Goal: Information Seeking & Learning: Learn about a topic

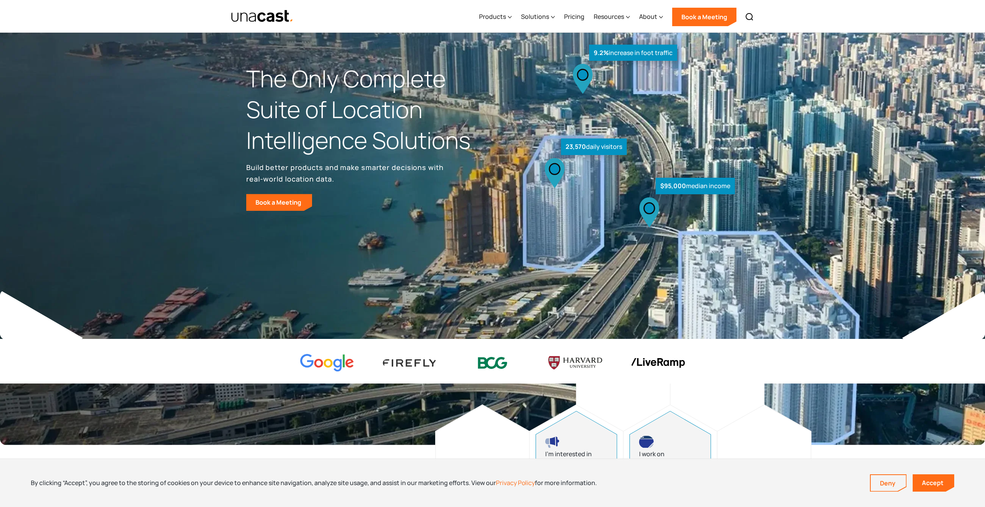
click at [665, 18] on div "Products Location Intelligence Global Location Data Foot Traffic Data Location …" at bounding box center [616, 16] width 284 height 33
click at [659, 15] on icon at bounding box center [661, 17] width 4 height 8
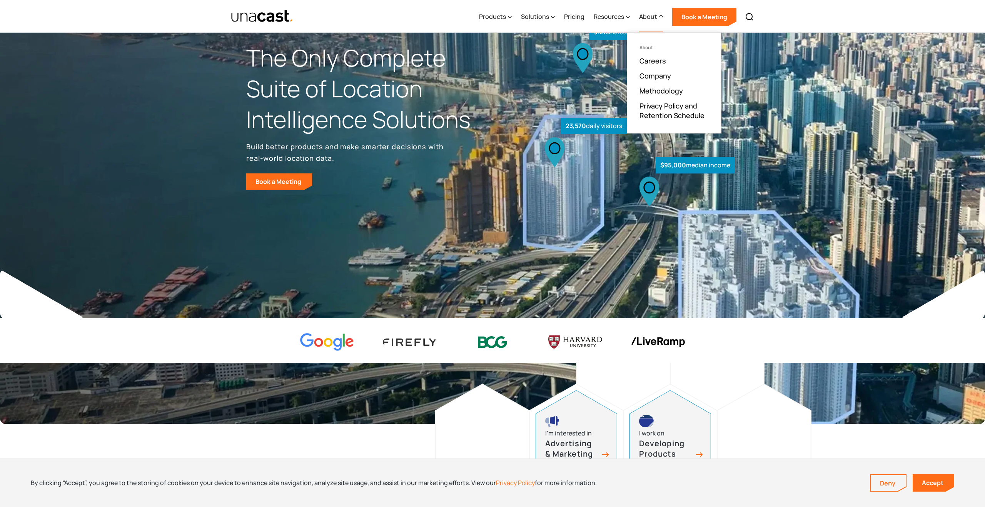
scroll to position [24, 0]
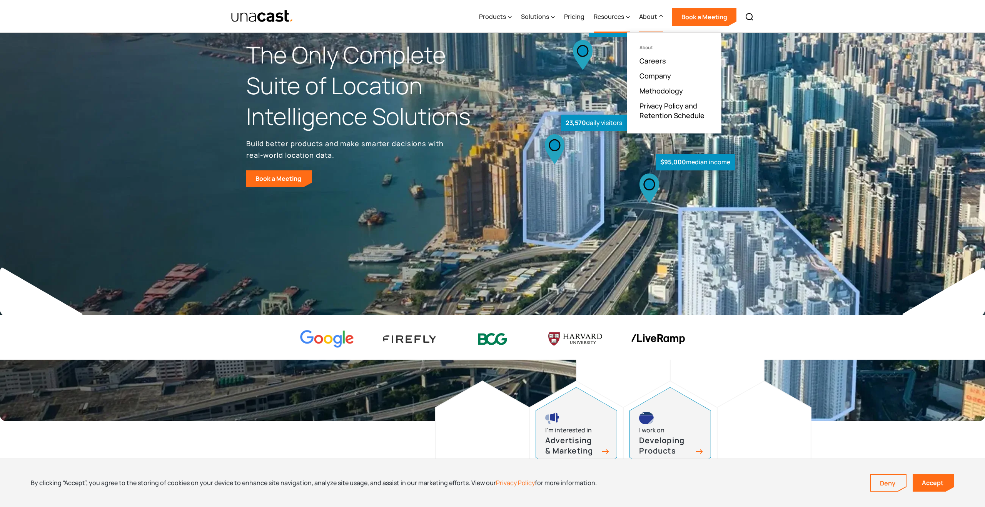
click at [610, 16] on div "Resources" at bounding box center [609, 16] width 30 height 9
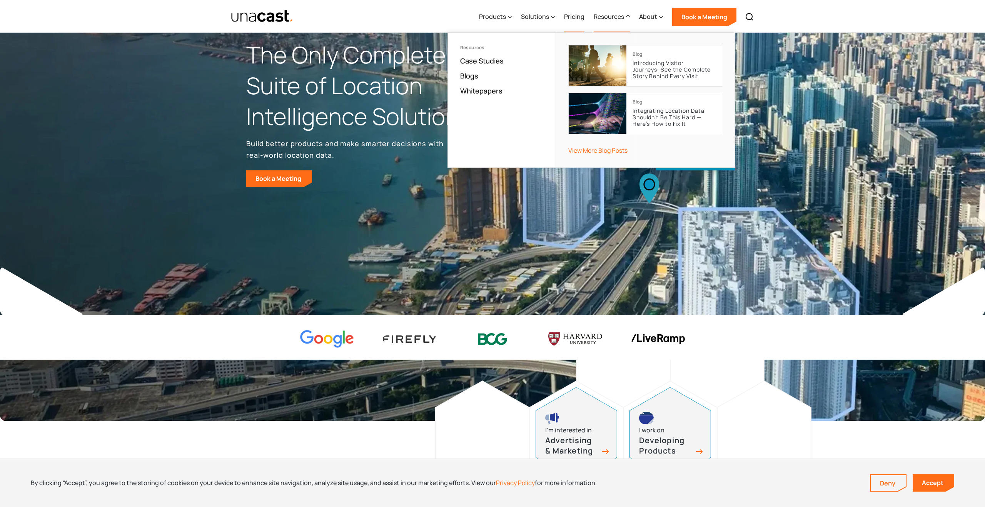
click at [577, 16] on link "Pricing" at bounding box center [574, 17] width 20 height 32
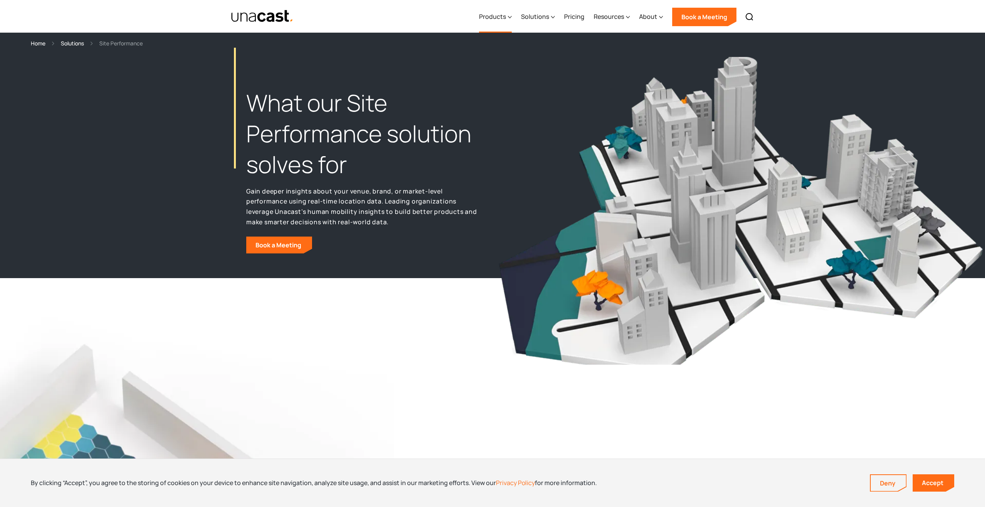
click at [502, 17] on div "Products" at bounding box center [492, 16] width 27 height 9
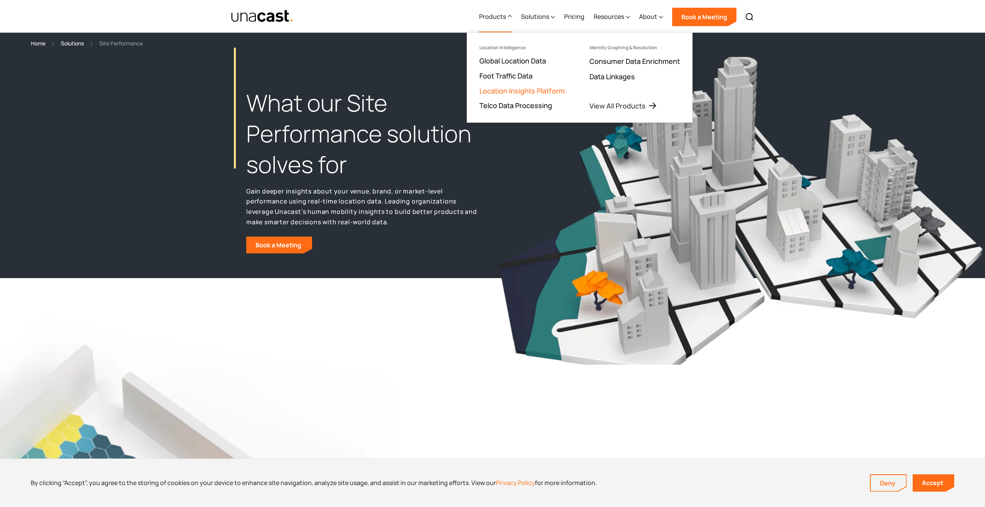
scroll to position [1, 0]
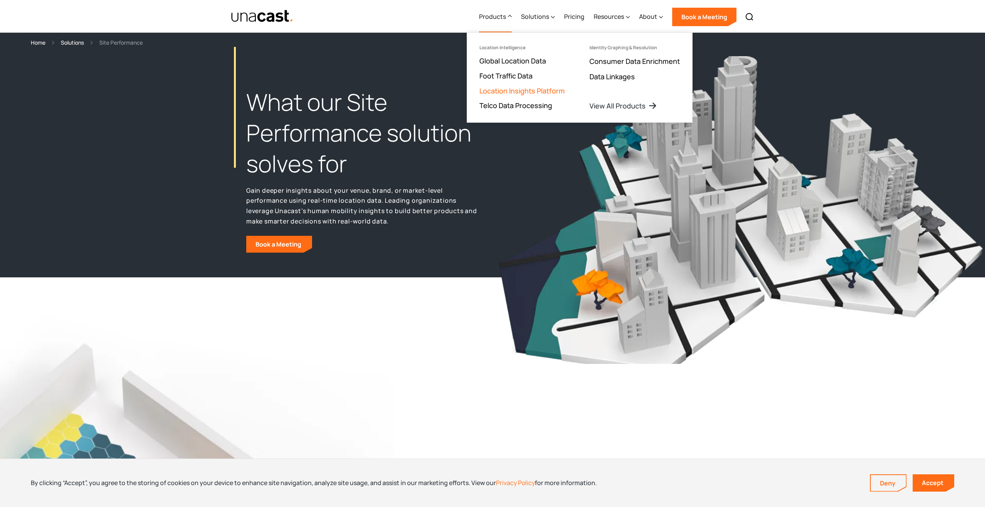
click at [524, 91] on link "Location Insights Platform" at bounding box center [521, 90] width 85 height 9
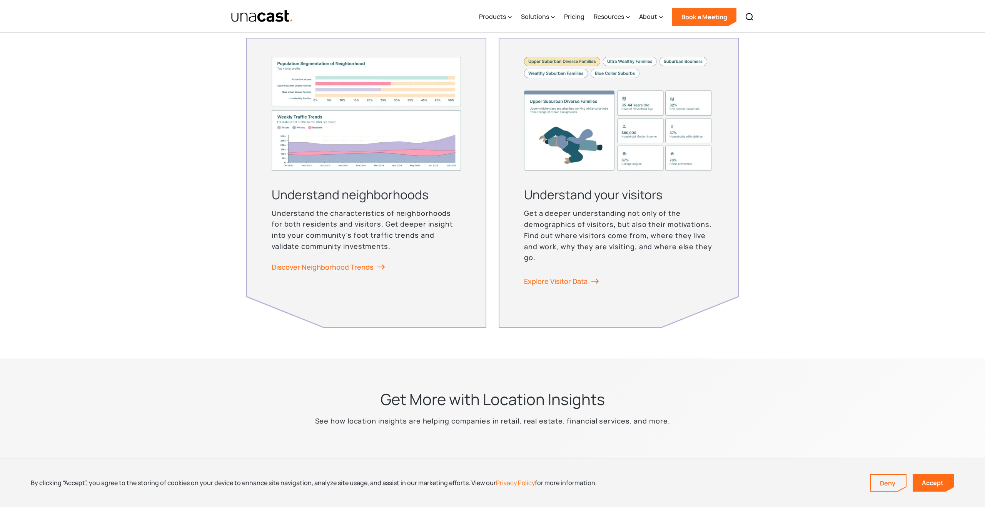
scroll to position [1883, 0]
click at [545, 282] on link "Explore Visitor Data" at bounding box center [562, 281] width 77 height 12
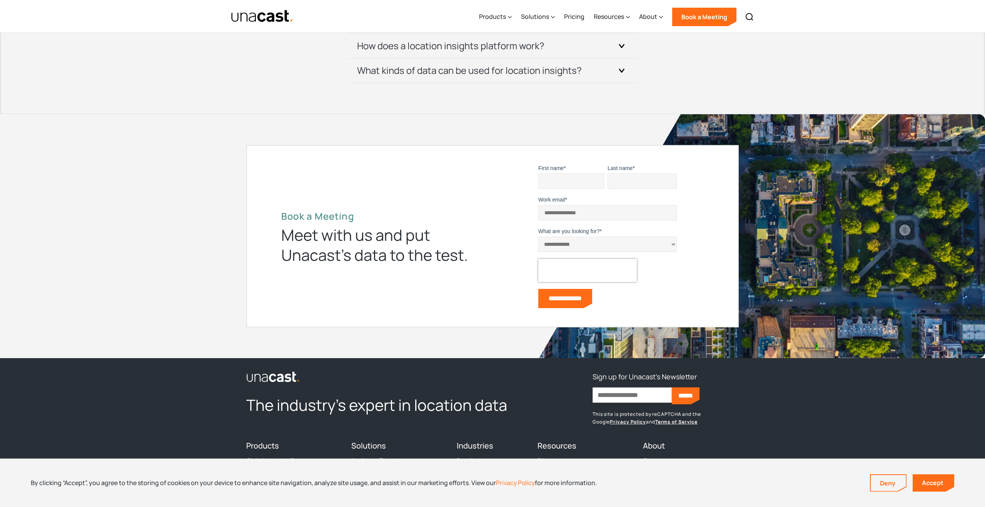
scroll to position [2845, 0]
